Goal: Task Accomplishment & Management: Manage account settings

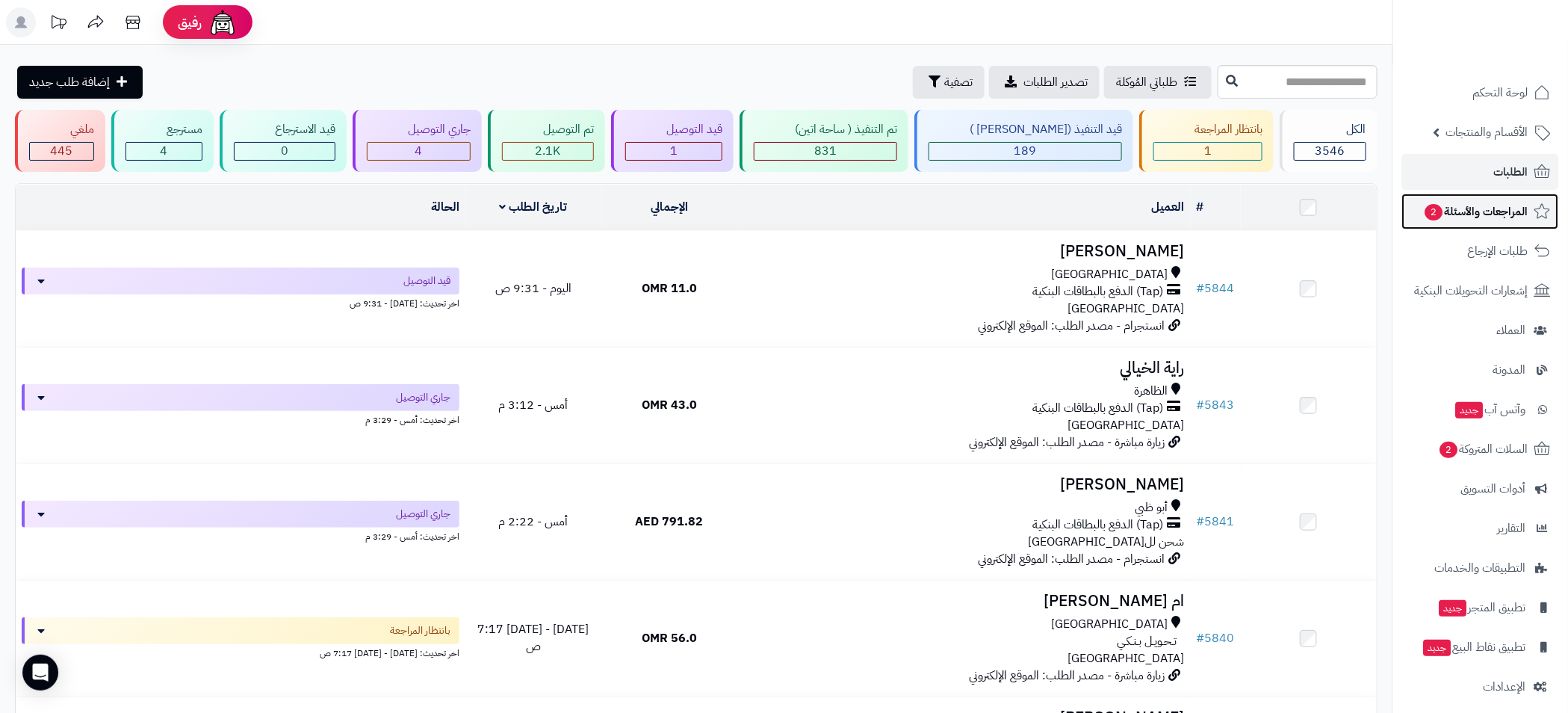
click at [1463, 204] on span "المراجعات والأسئلة 2" at bounding box center [1477, 212] width 105 height 21
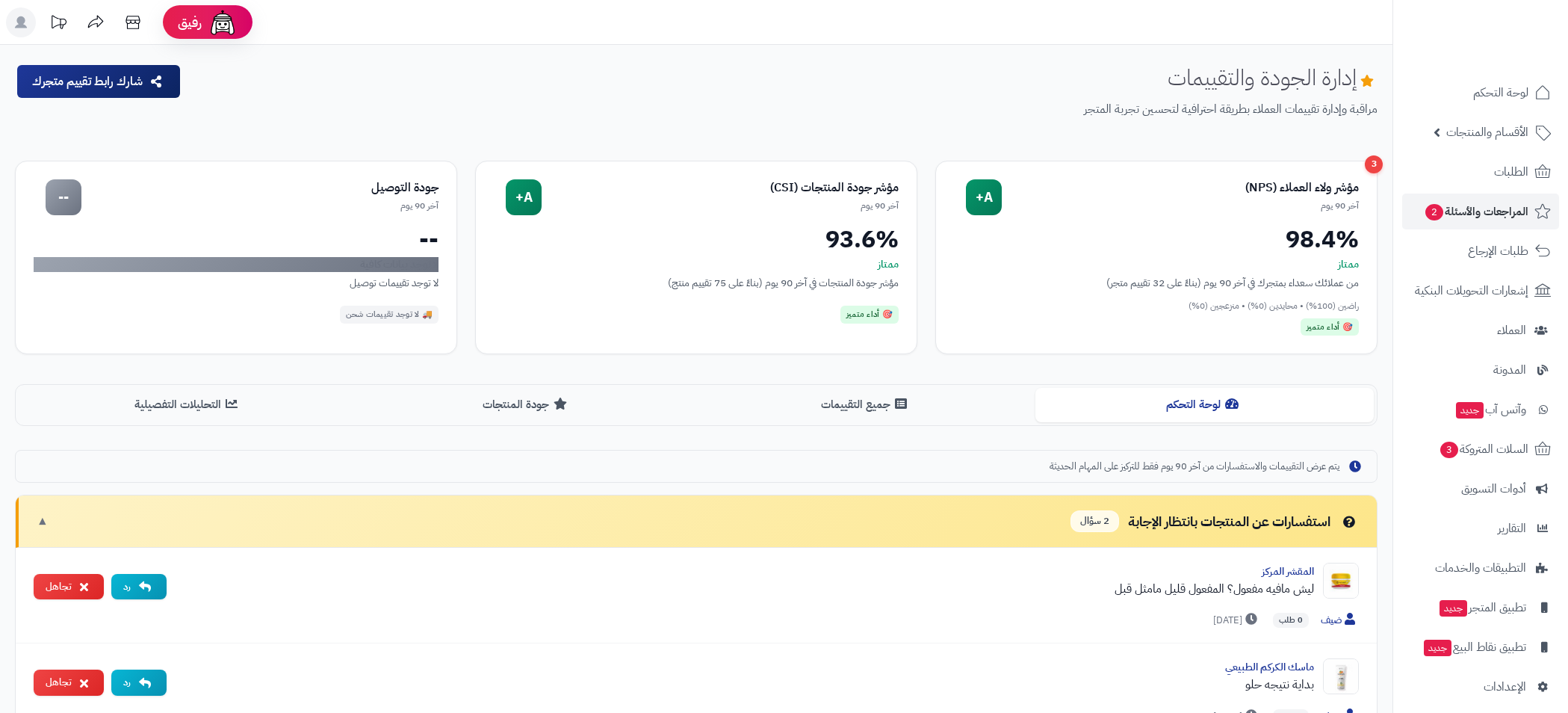
click at [1489, 166] on link "الطلبات" at bounding box center [1481, 172] width 157 height 36
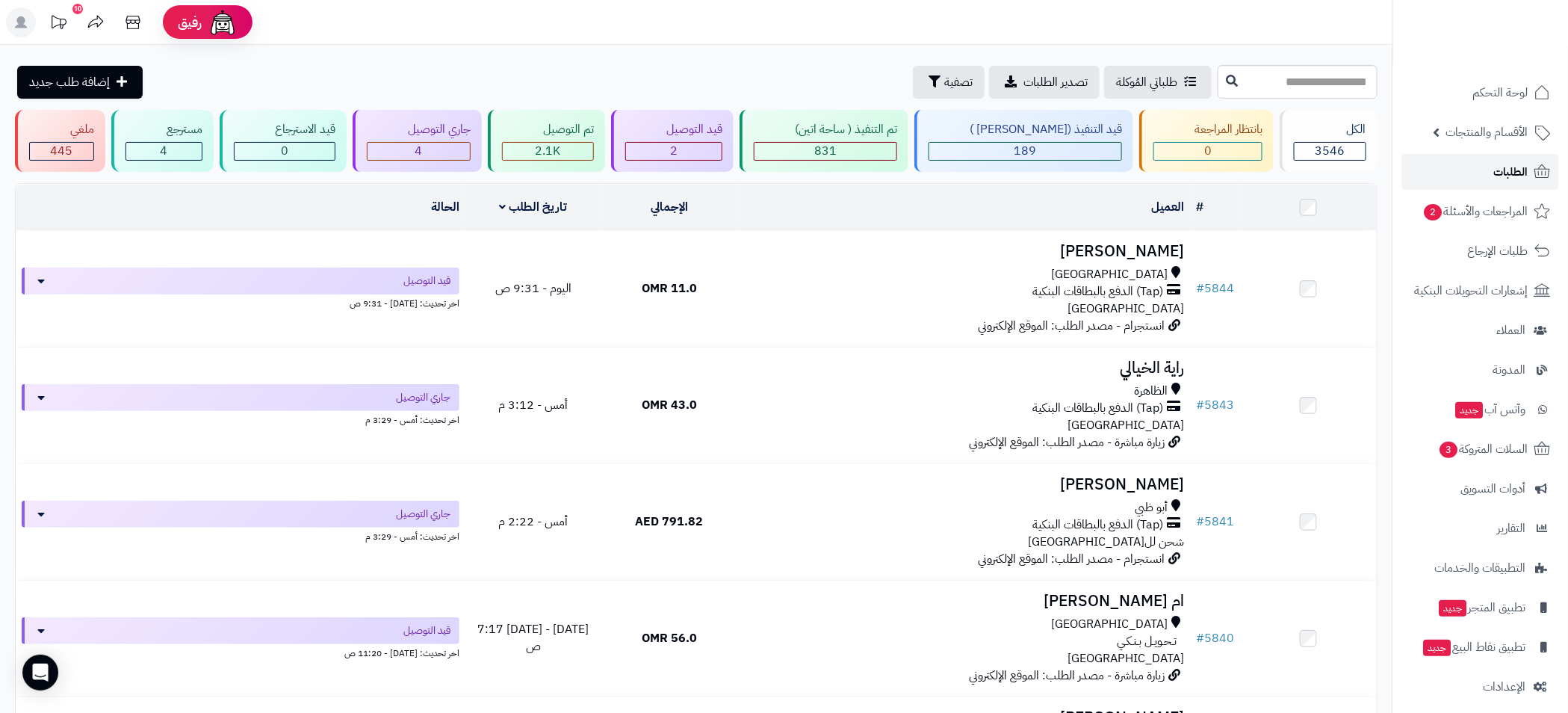
click at [1519, 173] on span "الطلبات" at bounding box center [1512, 172] width 34 height 21
click at [1485, 202] on span "المراجعات والأسئلة 2" at bounding box center [1477, 212] width 105 height 21
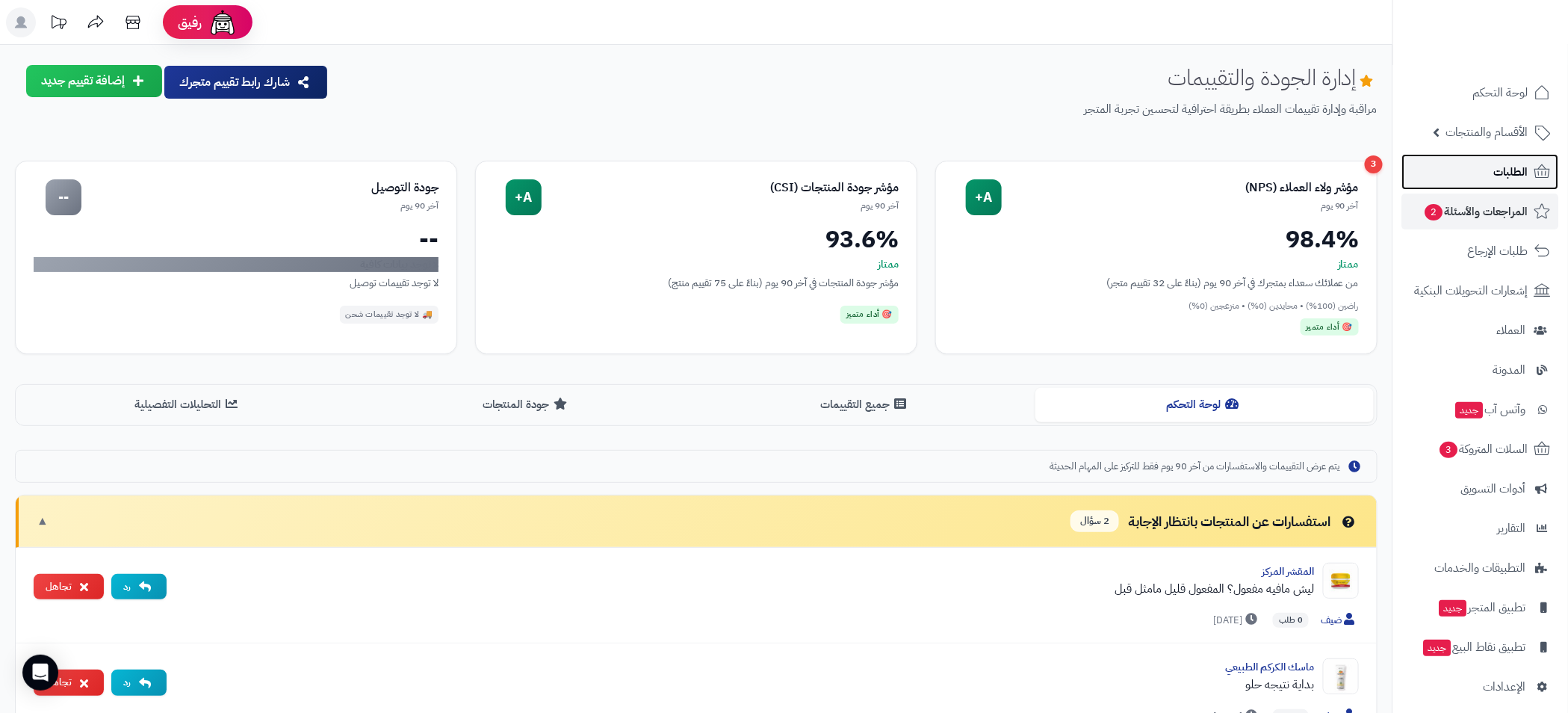
click at [1494, 174] on link "الطلبات" at bounding box center [1481, 172] width 157 height 36
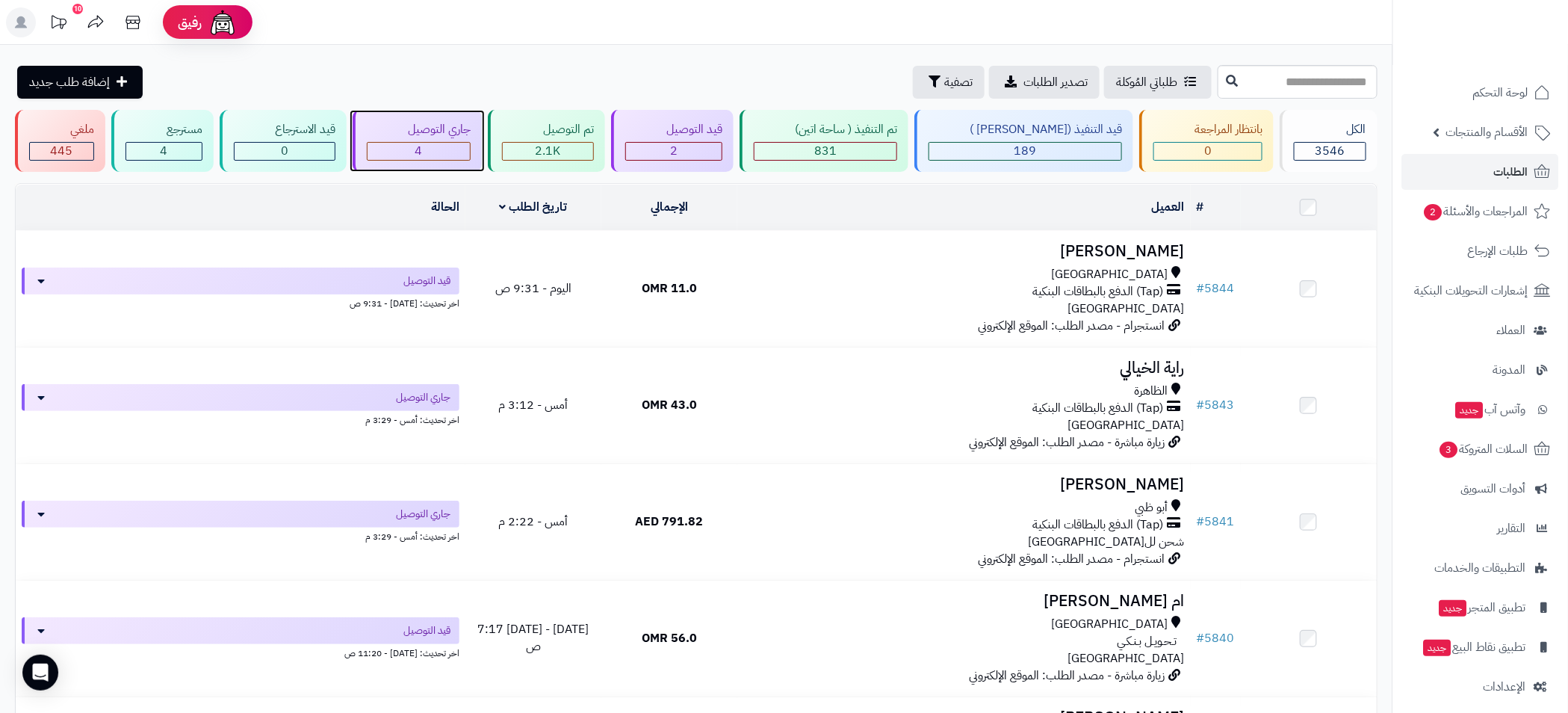
click at [445, 145] on div "4" at bounding box center [419, 151] width 103 height 17
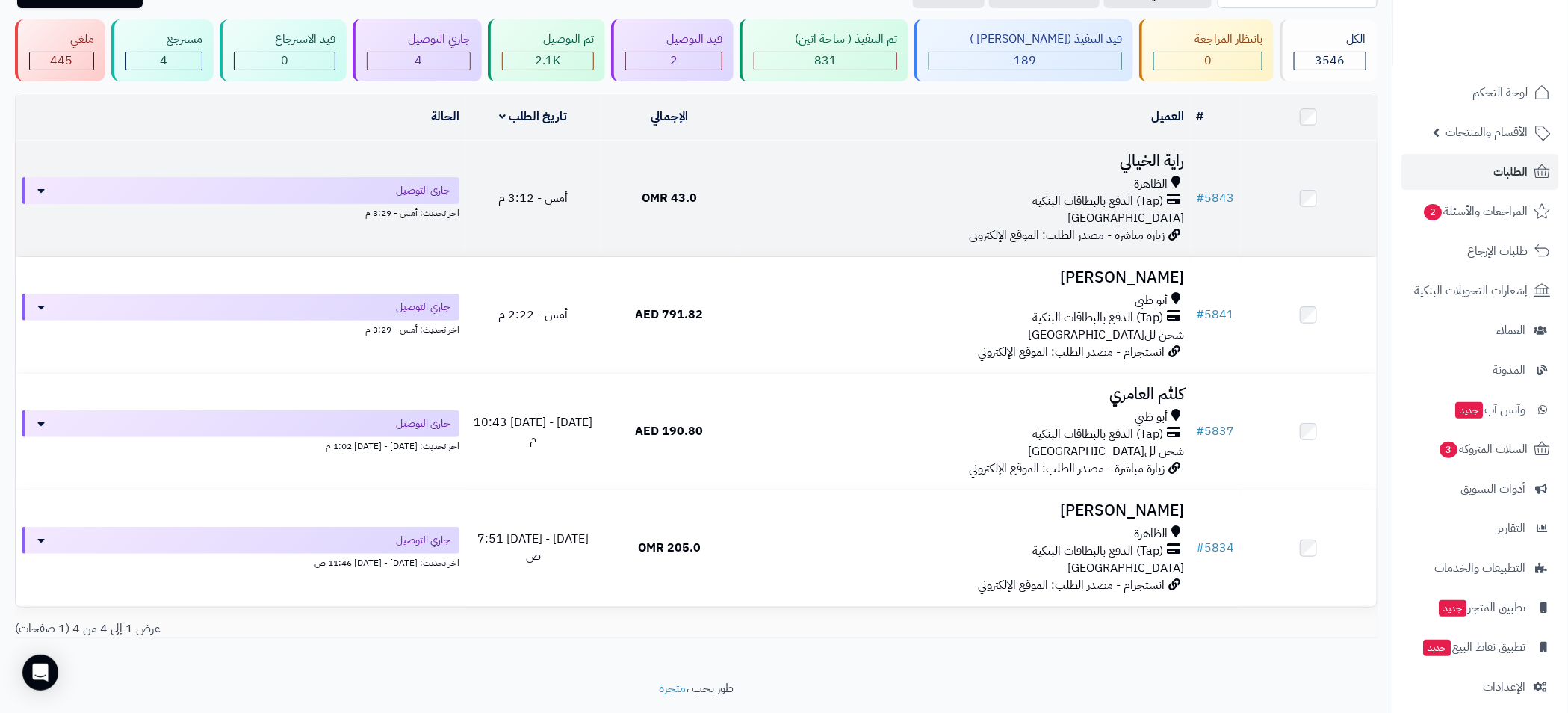
scroll to position [130, 0]
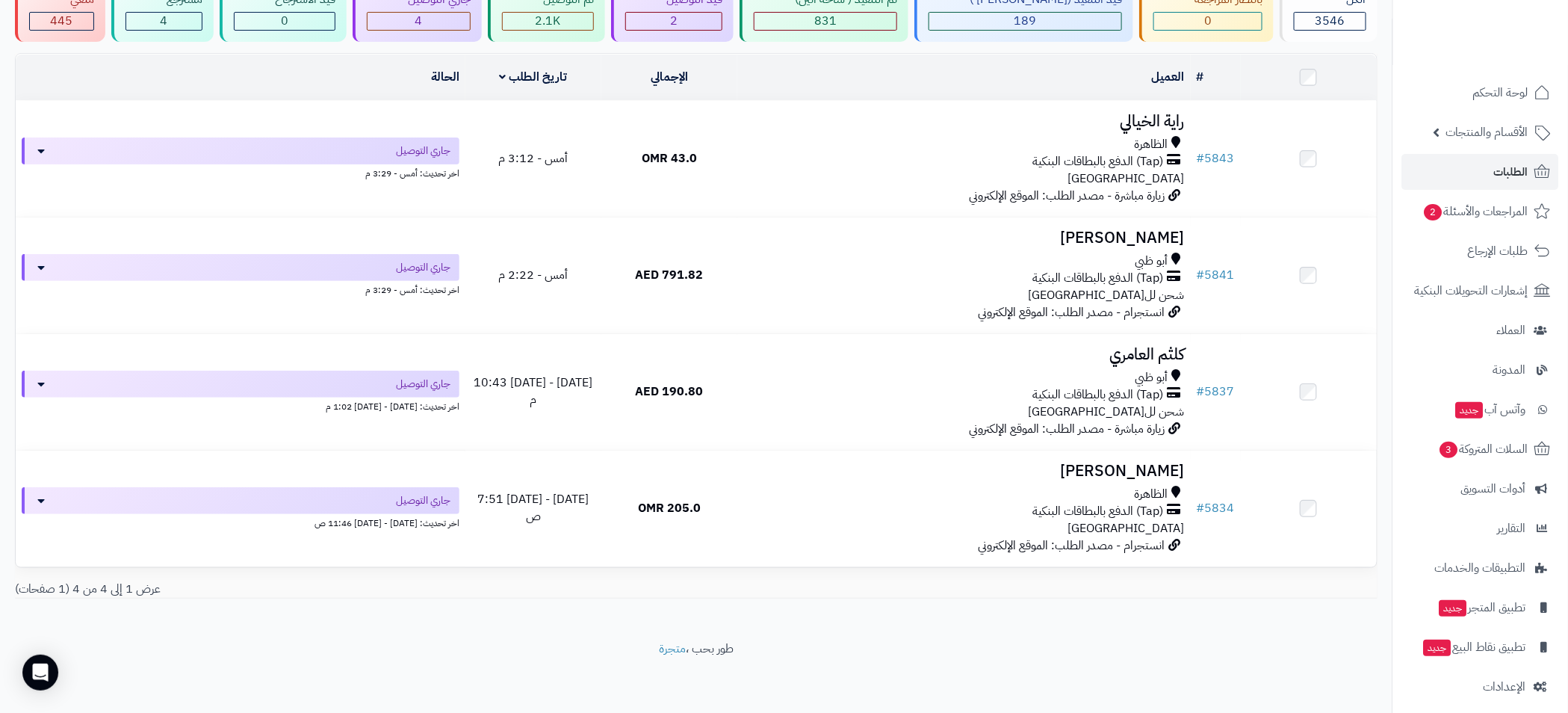
click at [247, 665] on footer "طور بحب ، متجرة" at bounding box center [697, 678] width 1393 height 75
